Goal: Check status: Check status

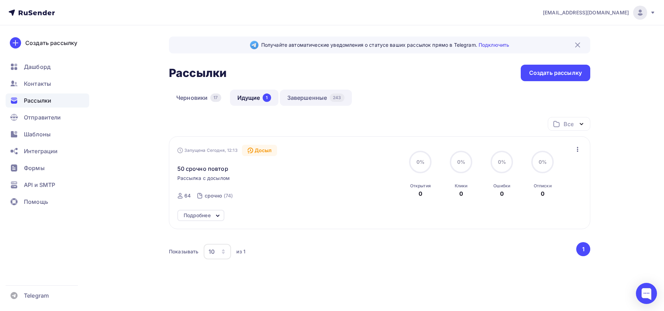
click at [296, 95] on link "Завершенные 243" at bounding box center [316, 97] width 72 height 16
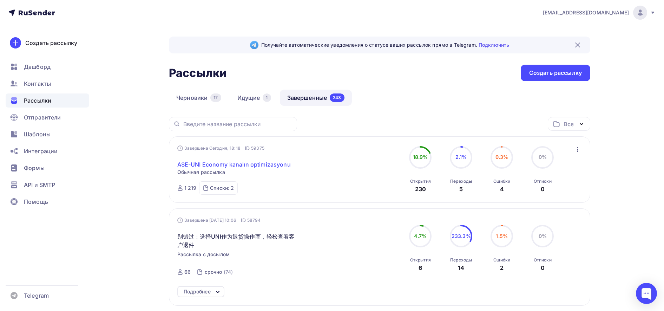
click at [247, 163] on link "ASE-UNI Economy kanalın optimizasyonu" at bounding box center [233, 164] width 113 height 8
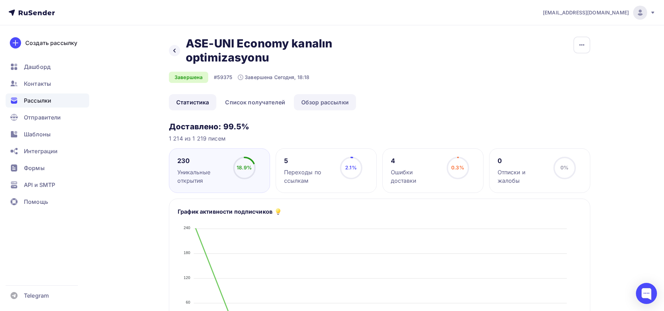
click at [345, 105] on link "Обзор рассылки" at bounding box center [325, 102] width 62 height 16
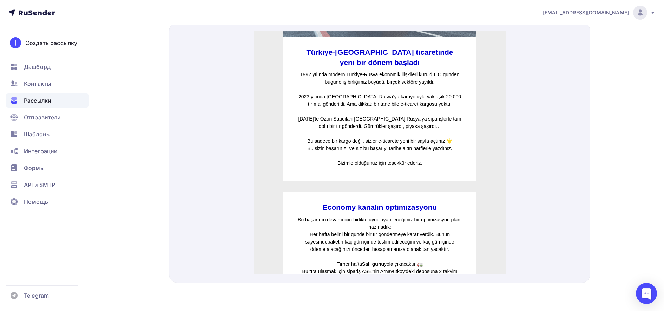
scroll to position [79, 0]
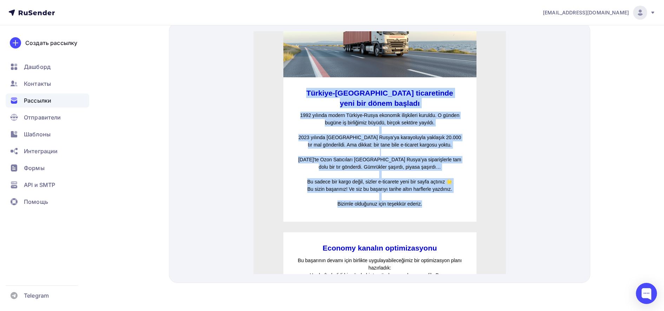
drag, startPoint x: 327, startPoint y: 82, endPoint x: 418, endPoint y: 199, distance: 147.8
click at [418, 199] on div "Türkiye-Rusya ticaretinde yeni bir dönem başladı 1992 yılında modern Türkiye-Ru…" at bounding box center [379, 141] width 193 height 145
copy div "Türkiye-Rusya ticaretinde yeni bir dönem başladı 1992 yılında modern Türkiye-Ru…"
click at [433, 131] on p "2023 yılında [GEOGRAPHIC_DATA] Rusya’ya karayoluyla yaklaşık 20.000 tır mal gön…" at bounding box center [379, 132] width 165 height 15
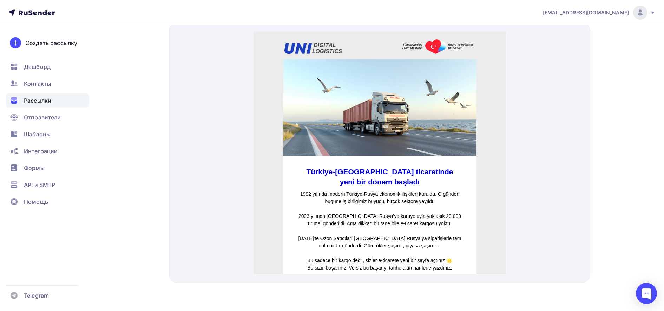
scroll to position [0, 0]
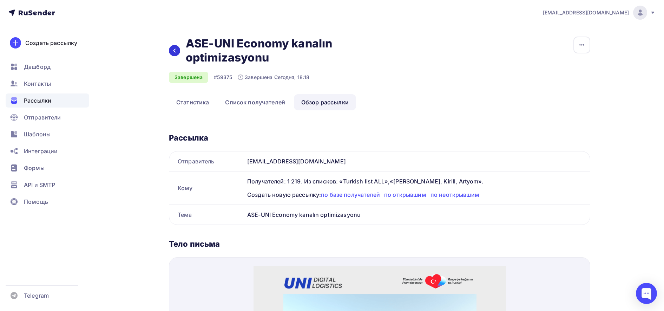
click at [174, 49] on icon at bounding box center [175, 51] width 6 height 6
